Goal: Task Accomplishment & Management: Use online tool/utility

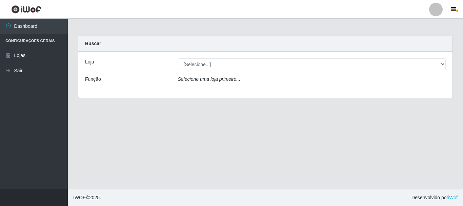
click at [172, 72] on div "Loja [Selecione...] Nordestão - Alecrim Função Selecione uma loja primeiro..." at bounding box center [265, 75] width 374 height 46
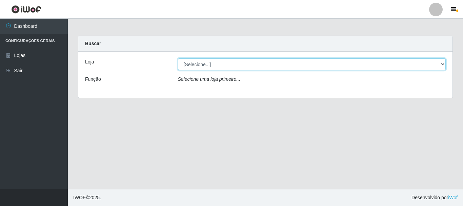
click at [192, 67] on select "[Selecione...] Nordestão - Alecrim" at bounding box center [312, 64] width 268 height 12
select select "453"
click at [178, 58] on select "[Selecione...] Nordestão - Alecrim" at bounding box center [312, 64] width 268 height 12
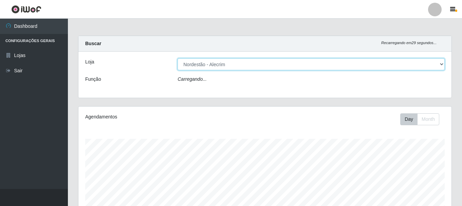
scroll to position [141, 373]
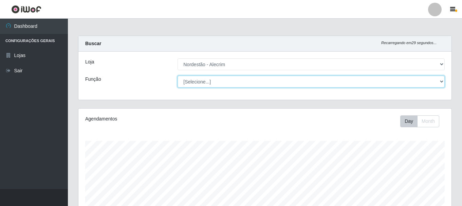
click at [205, 82] on select "[Selecione...] Balconista + Balconista de Padaria Balconista de Padaria ++ Emba…" at bounding box center [310, 82] width 267 height 12
select select "1"
click at [177, 76] on select "[Selecione...] Balconista + Balconista de Padaria Balconista de Padaria ++ Emba…" at bounding box center [310, 82] width 267 height 12
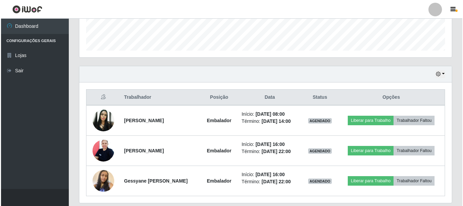
scroll to position [214, 0]
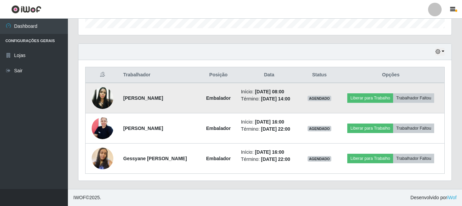
click at [97, 98] on img at bounding box center [103, 98] width 22 height 22
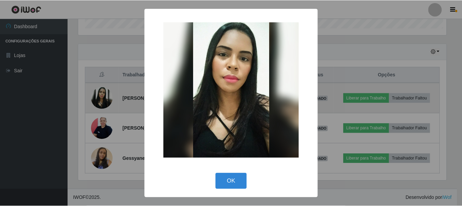
scroll to position [141, 369]
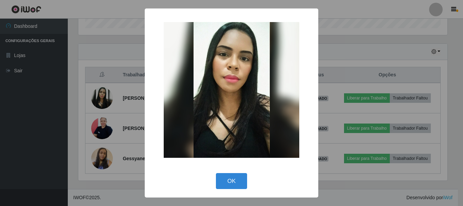
click at [97, 97] on div "× OK Cancel" at bounding box center [231, 103] width 463 height 206
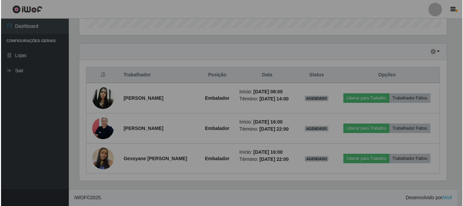
scroll to position [141, 373]
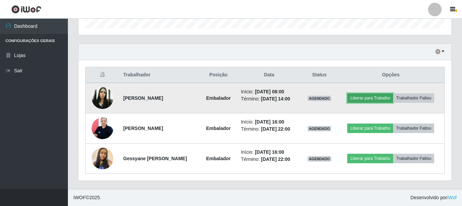
click at [374, 96] on button "Liberar para Trabalho" at bounding box center [370, 97] width 46 height 9
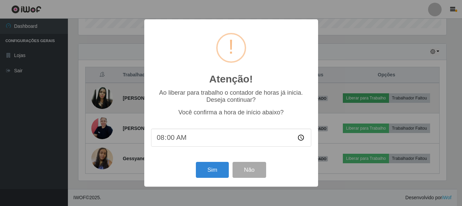
scroll to position [141, 369]
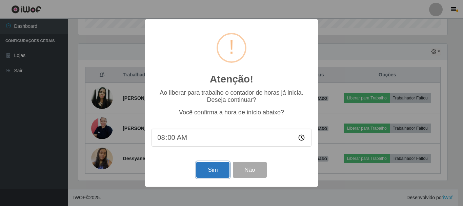
click at [210, 169] on button "Sim" at bounding box center [212, 170] width 33 height 16
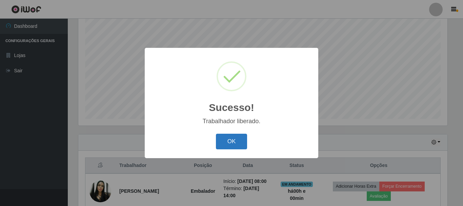
click at [230, 143] on button "OK" at bounding box center [232, 142] width 32 height 16
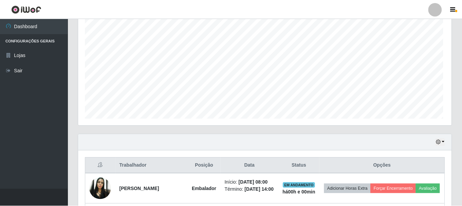
scroll to position [141, 373]
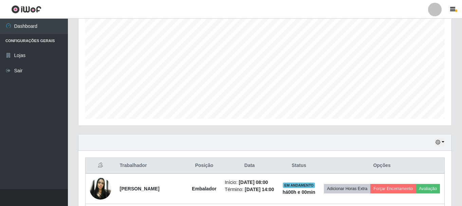
drag, startPoint x: 461, startPoint y: 69, endPoint x: 463, endPoint y: 107, distance: 39.1
click at [462, 107] on html "Perfil Alterar Senha Sair Dashboard Configurações Gerais Lojas Sair Carregando.…" at bounding box center [231, 86] width 462 height 420
